Goal: Task Accomplishment & Management: Manage account settings

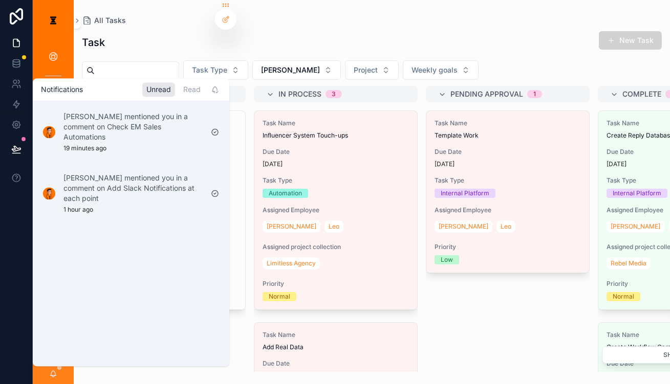
click at [426, 296] on div "Task Name Template Work Due Date [DATE] Task Type Internal Platform Assigned Em…" at bounding box center [508, 242] width 164 height 262
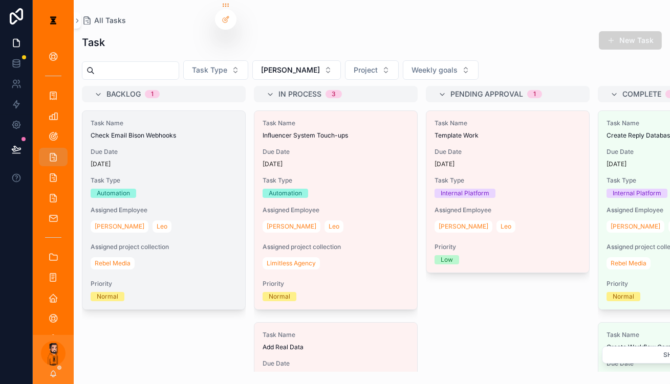
click at [189, 152] on div "Task Name Check Email Bison Webhooks Due Date [DATE] Task Type Automation Assig…" at bounding box center [163, 210] width 163 height 199
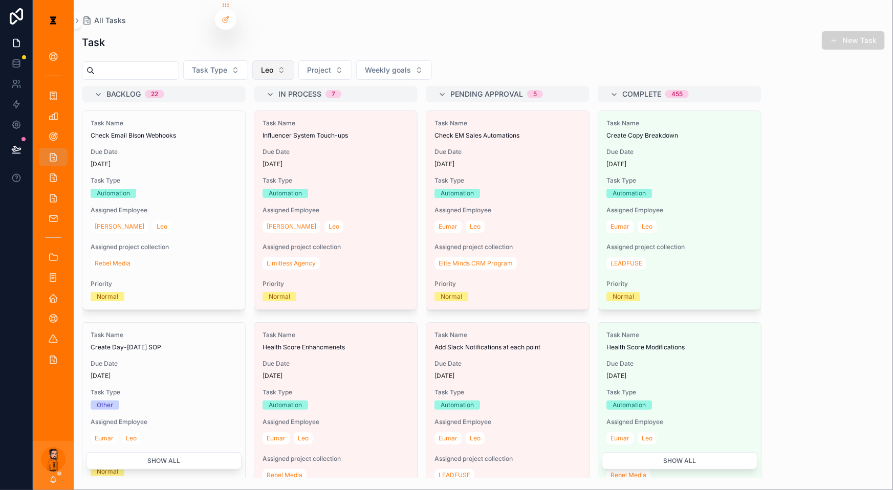
click at [261, 65] on span "Leo" at bounding box center [267, 70] width 12 height 10
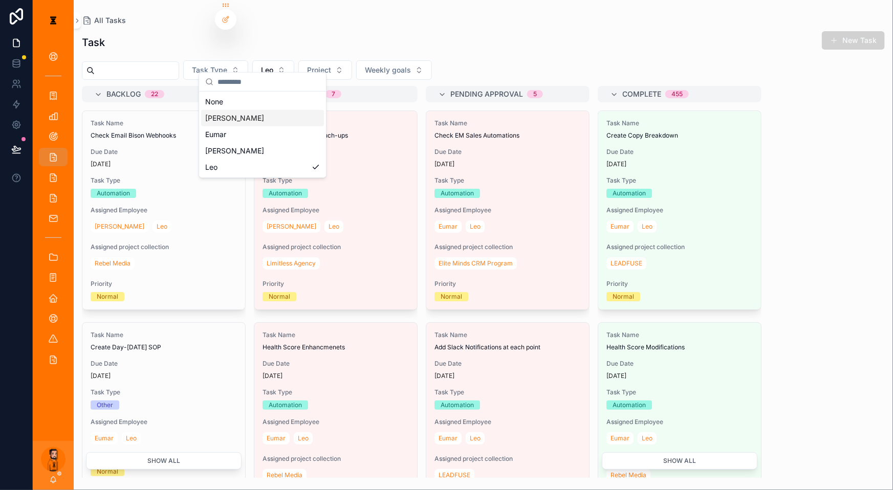
click at [248, 110] on div "[PERSON_NAME]" at bounding box center [262, 118] width 123 height 16
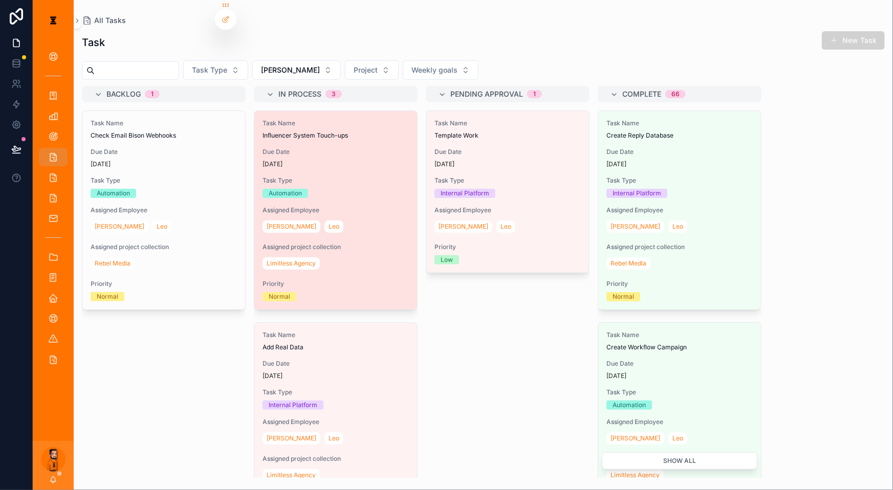
click at [318, 150] on div "Task Name Influencer System Touch-ups Due Date [DATE] Task Type Automation Assi…" at bounding box center [335, 210] width 163 height 199
